Goal: Book appointment/travel/reservation

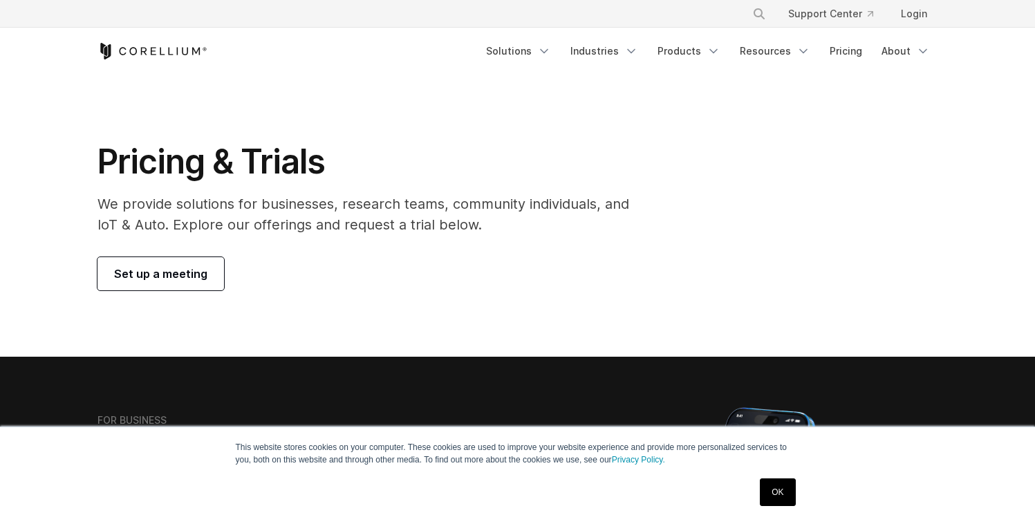
click at [199, 276] on span "Set up a meeting" at bounding box center [160, 273] width 93 height 17
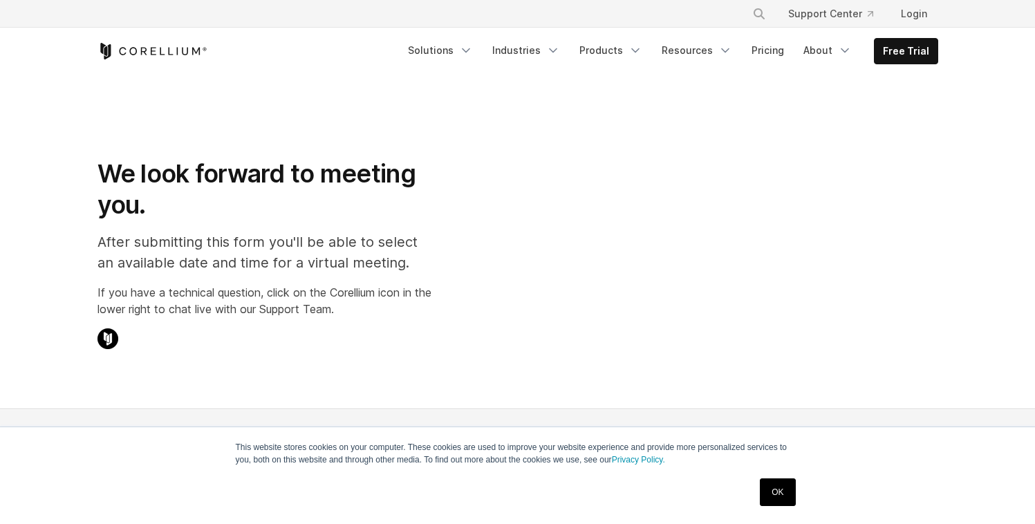
select select "**"
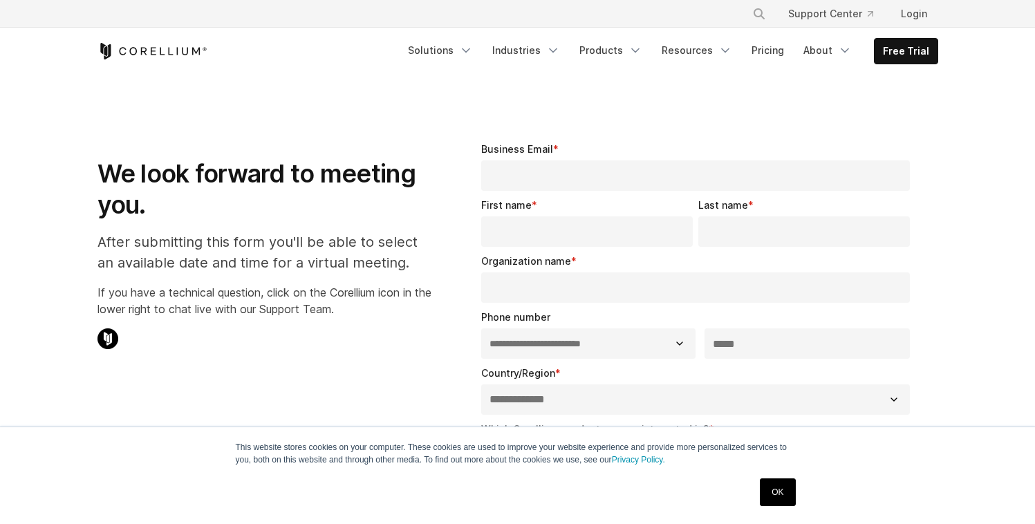
scroll to position [364, 0]
